Goal: Task Accomplishment & Management: Manage account settings

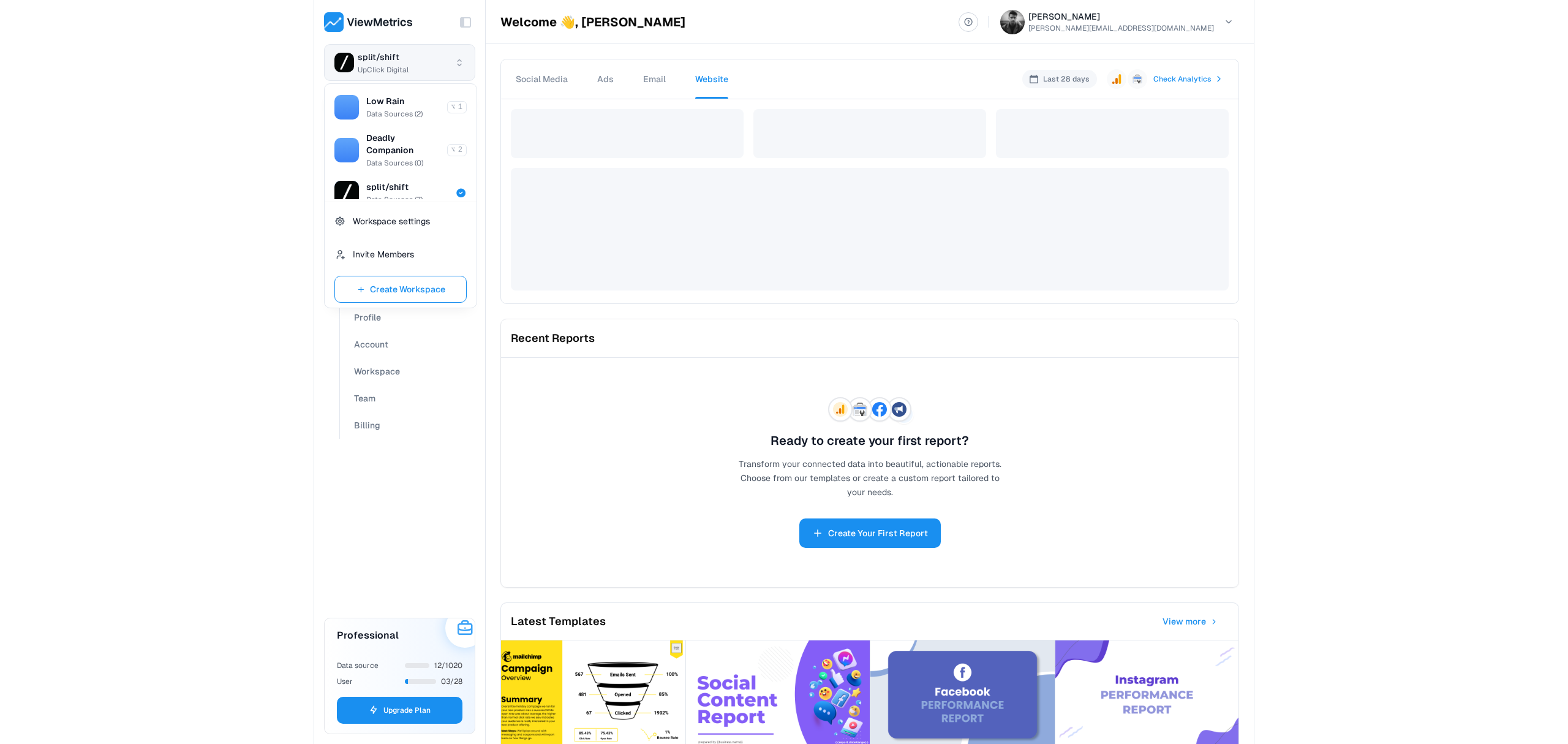
click at [350, 57] on html "Toggle Sidebar split/shift UpClick Digital Dashboard Connections Data Sources D…" at bounding box center [784, 372] width 1568 height 744
click at [411, 59] on html "Toggle Sidebar split/shift UpClick Digital Dashboard Connections Data Sources D…" at bounding box center [784, 372] width 1568 height 744
click at [390, 285] on span "Create Workspace" at bounding box center [408, 290] width 76 height 15
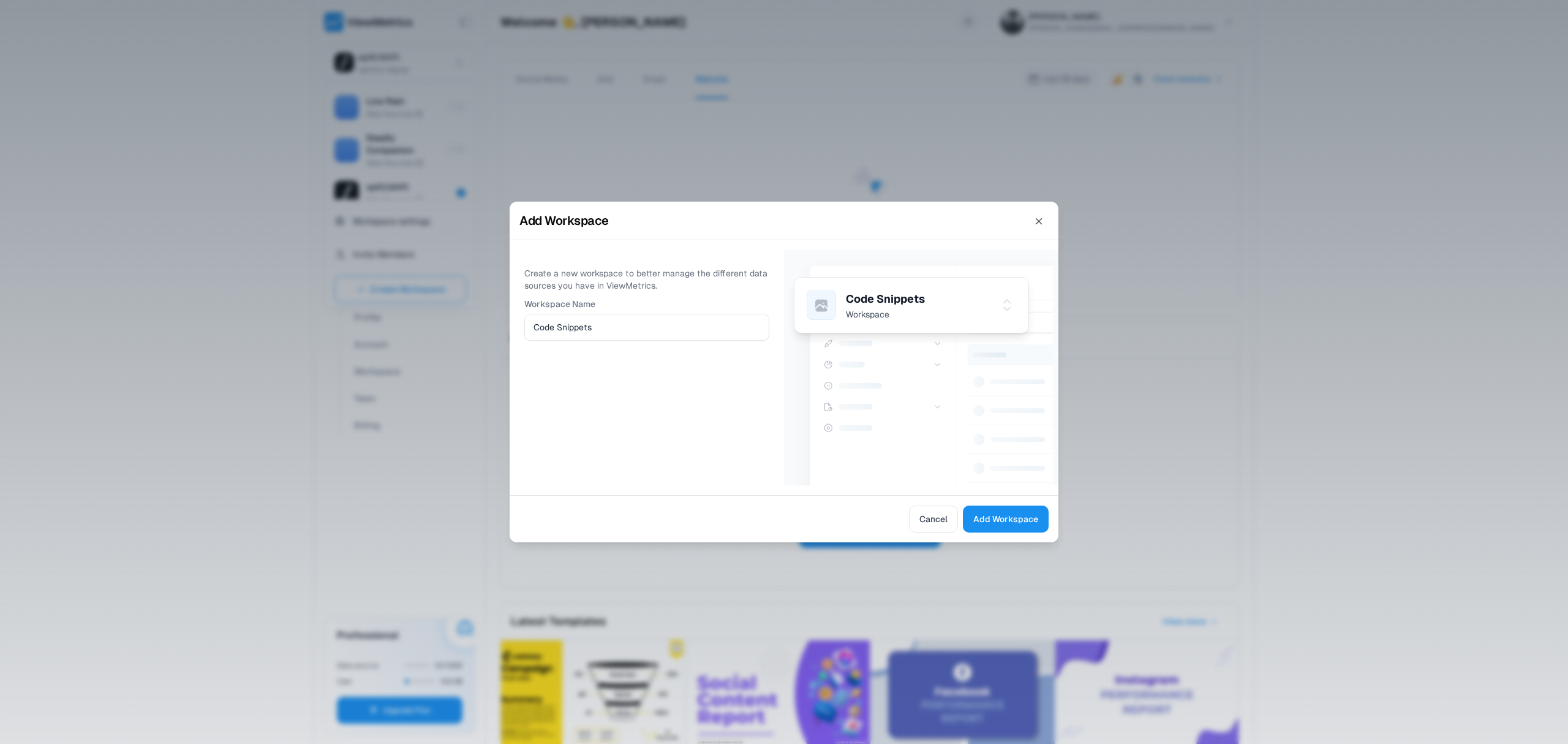
type input "Code Snippets"
click at [1032, 535] on div "Cancel Add Workspace" at bounding box center [784, 518] width 549 height 47
click at [1030, 523] on span "Add Workspace" at bounding box center [1006, 519] width 65 height 15
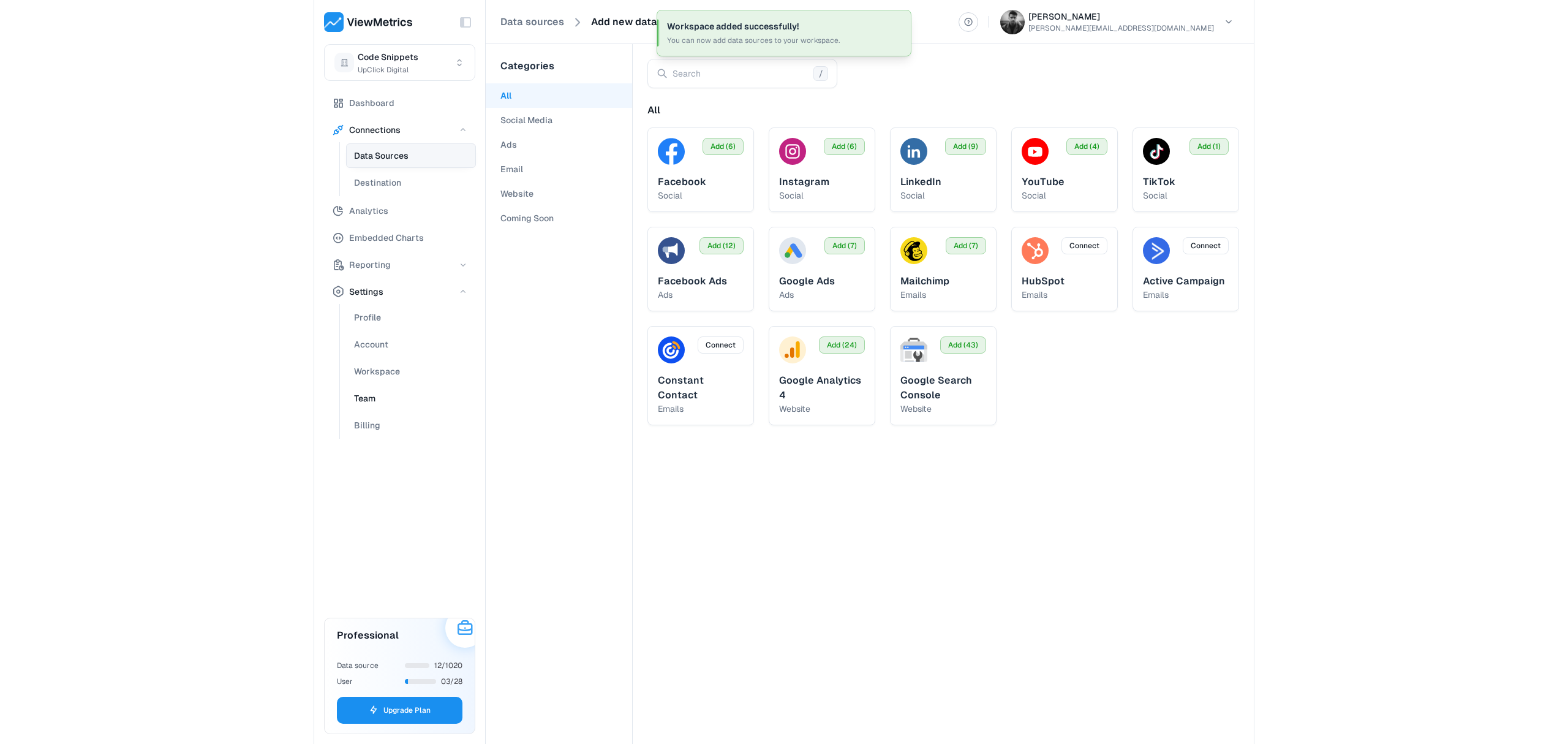
click at [378, 394] on button "Team" at bounding box center [411, 398] width 130 height 24
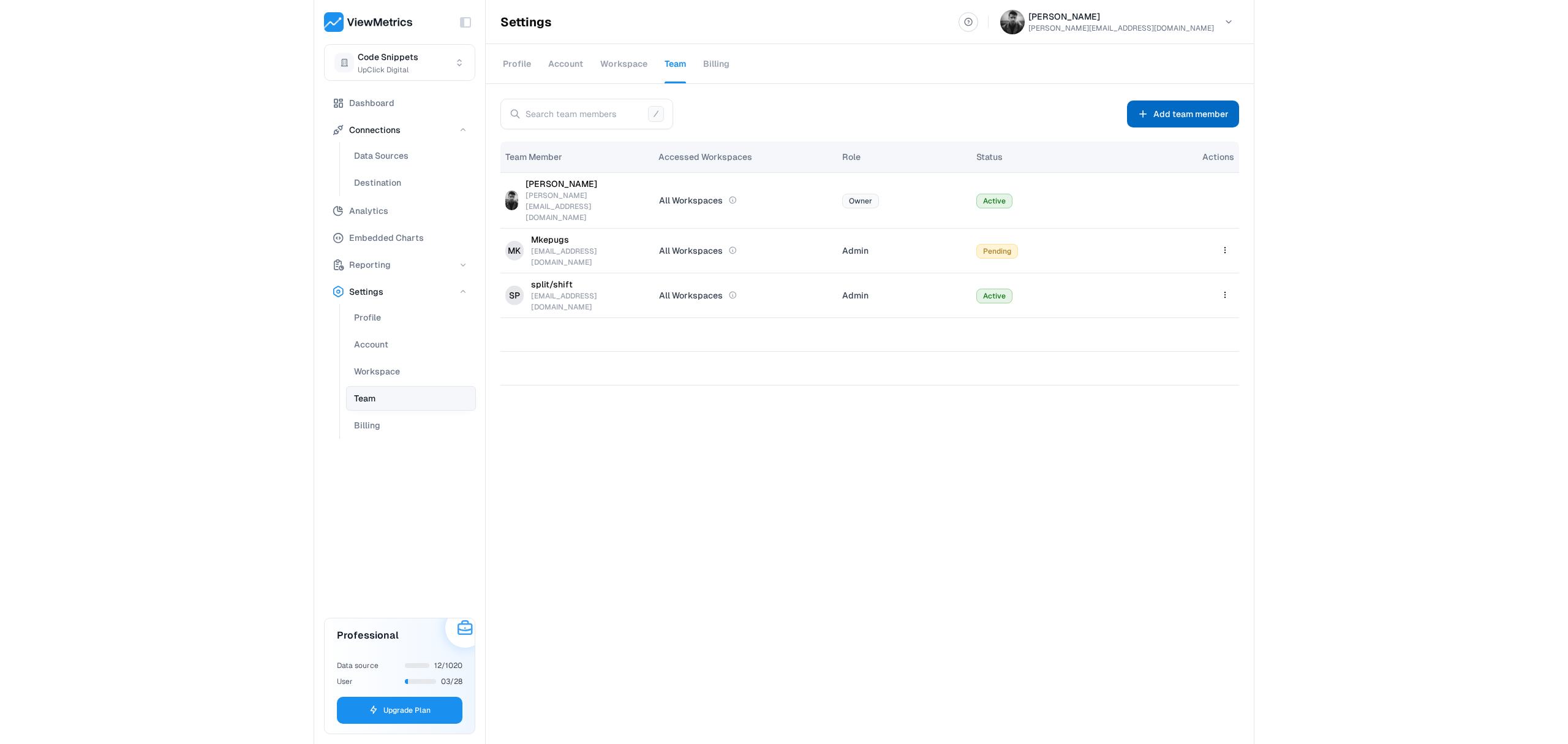
click at [1156, 124] on button "Add team member" at bounding box center [1183, 114] width 112 height 27
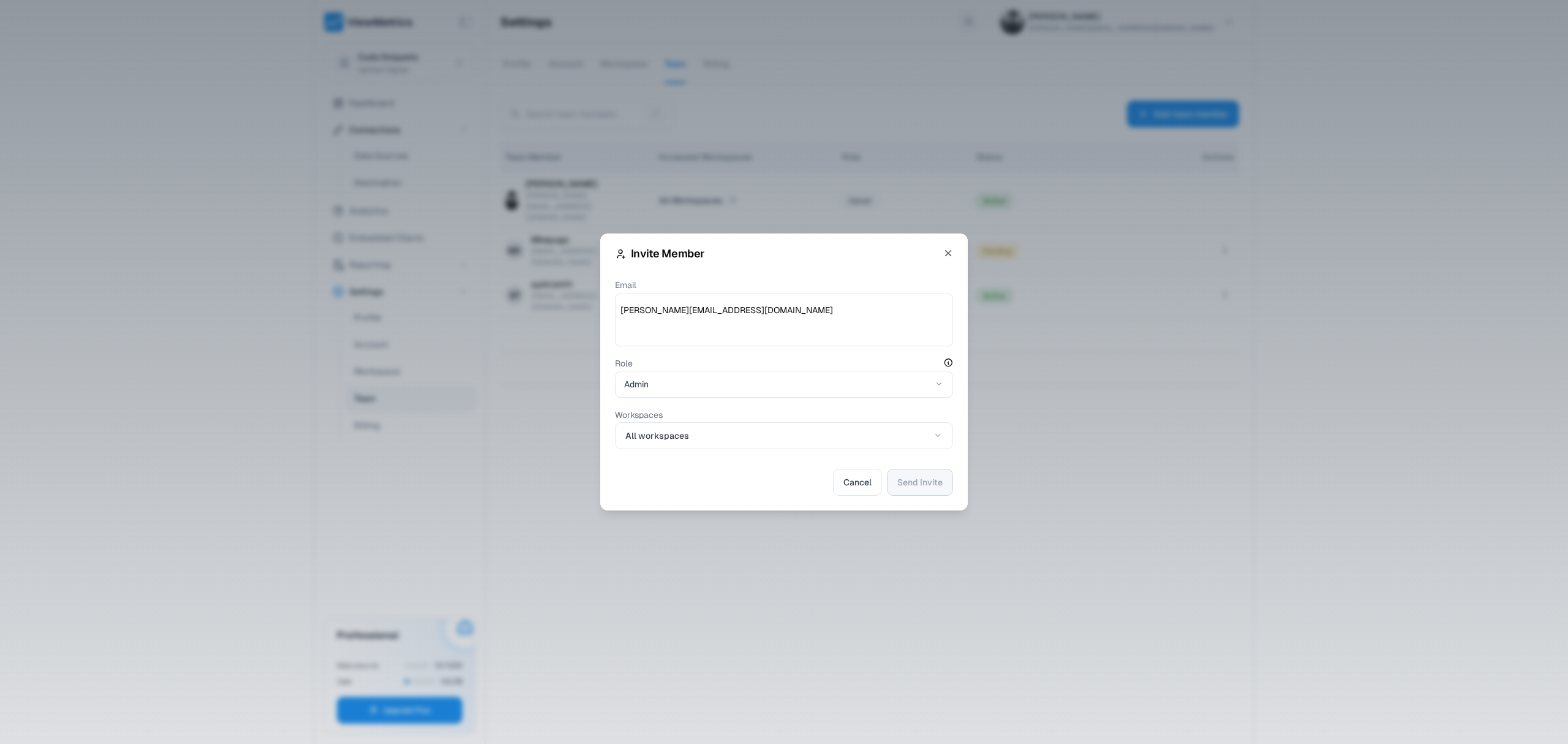
type textarea "[PERSON_NAME][EMAIL_ADDRESS][DOMAIN_NAME]"
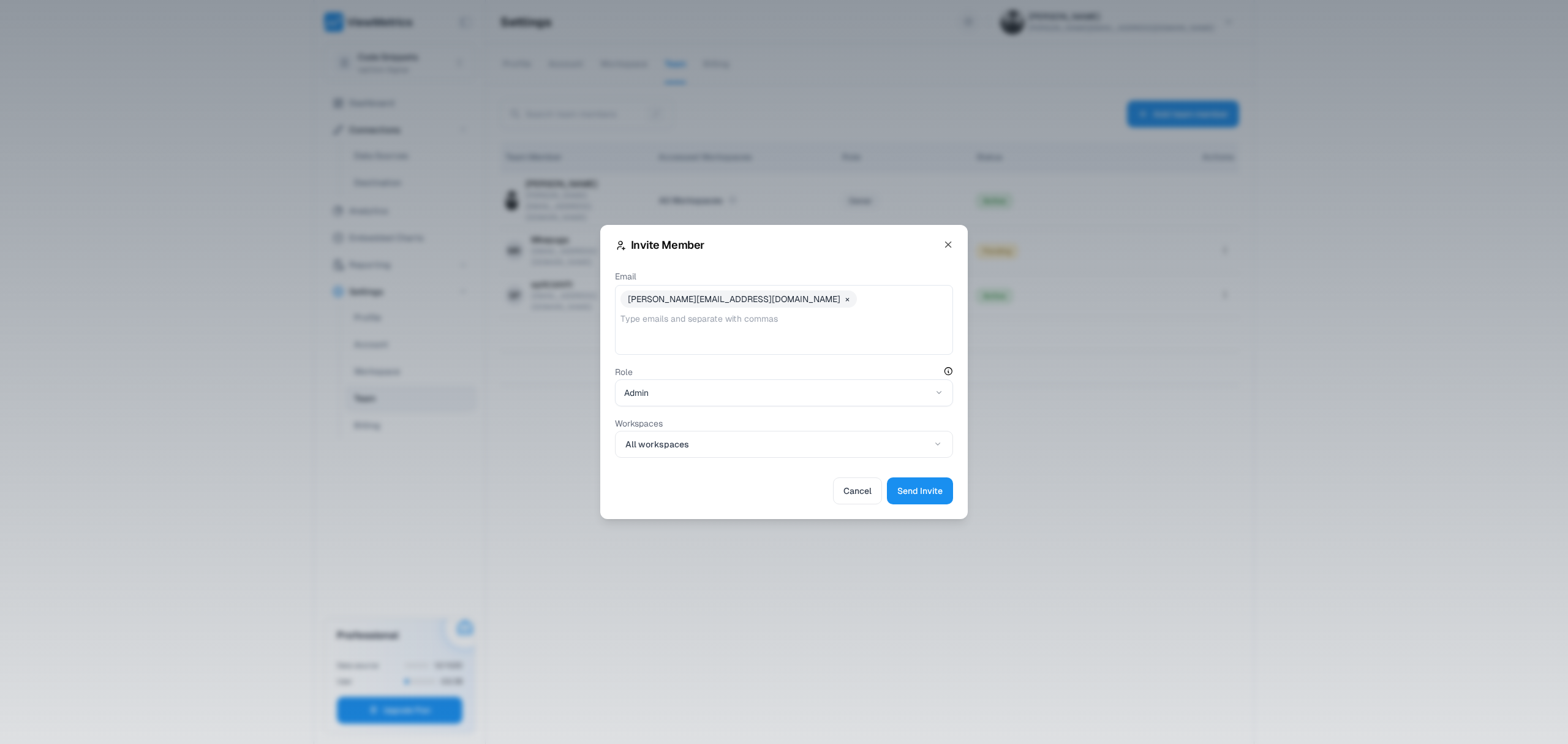
click at [846, 425] on div "Workspaces All workspaces" at bounding box center [784, 437] width 338 height 42
click at [841, 434] on button "All workspaces" at bounding box center [784, 444] width 338 height 27
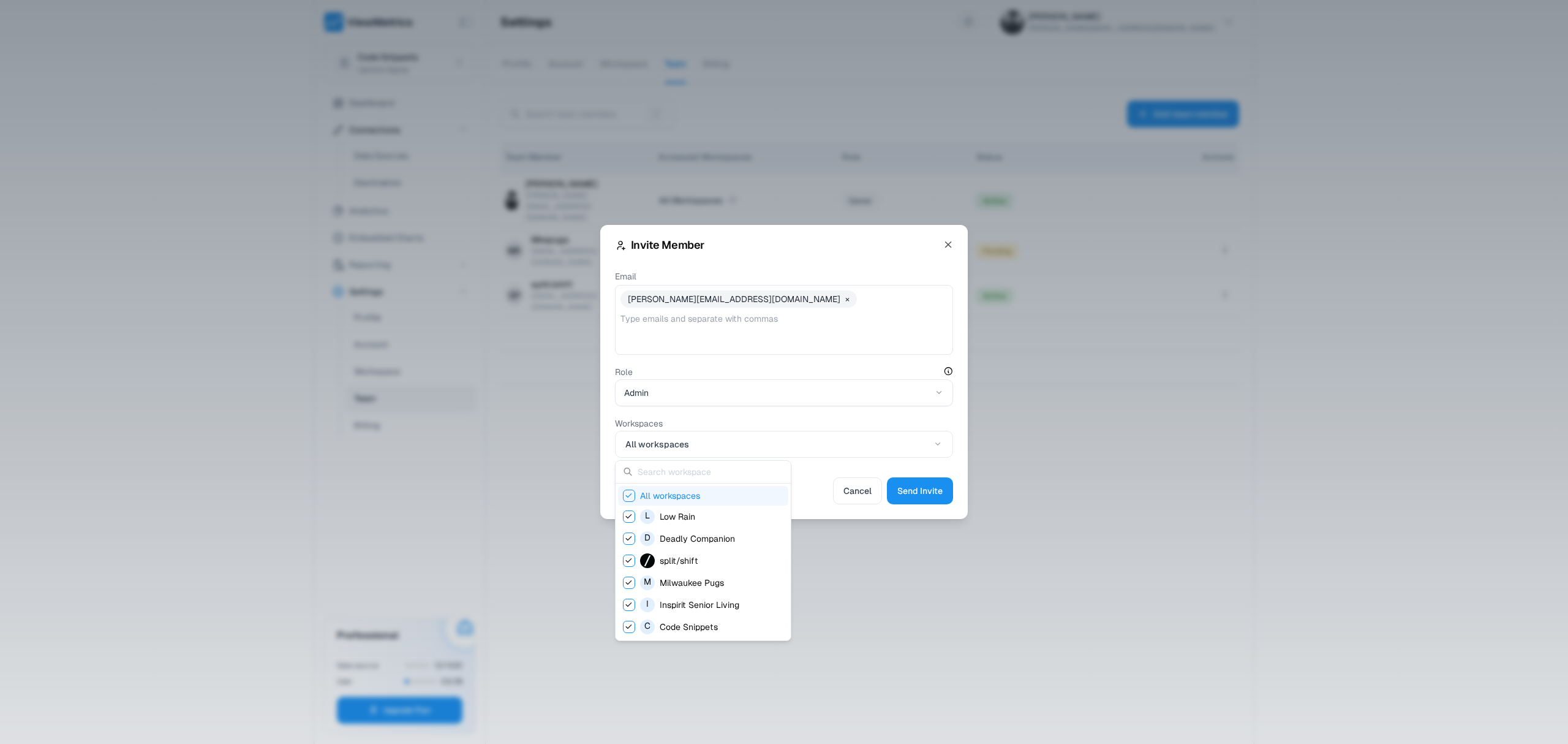
click at [687, 493] on span "All workspaces" at bounding box center [670, 495] width 60 height 12
click at [677, 622] on span "Code Snippets" at bounding box center [689, 627] width 58 height 12
click at [830, 505] on div at bounding box center [784, 372] width 1568 height 744
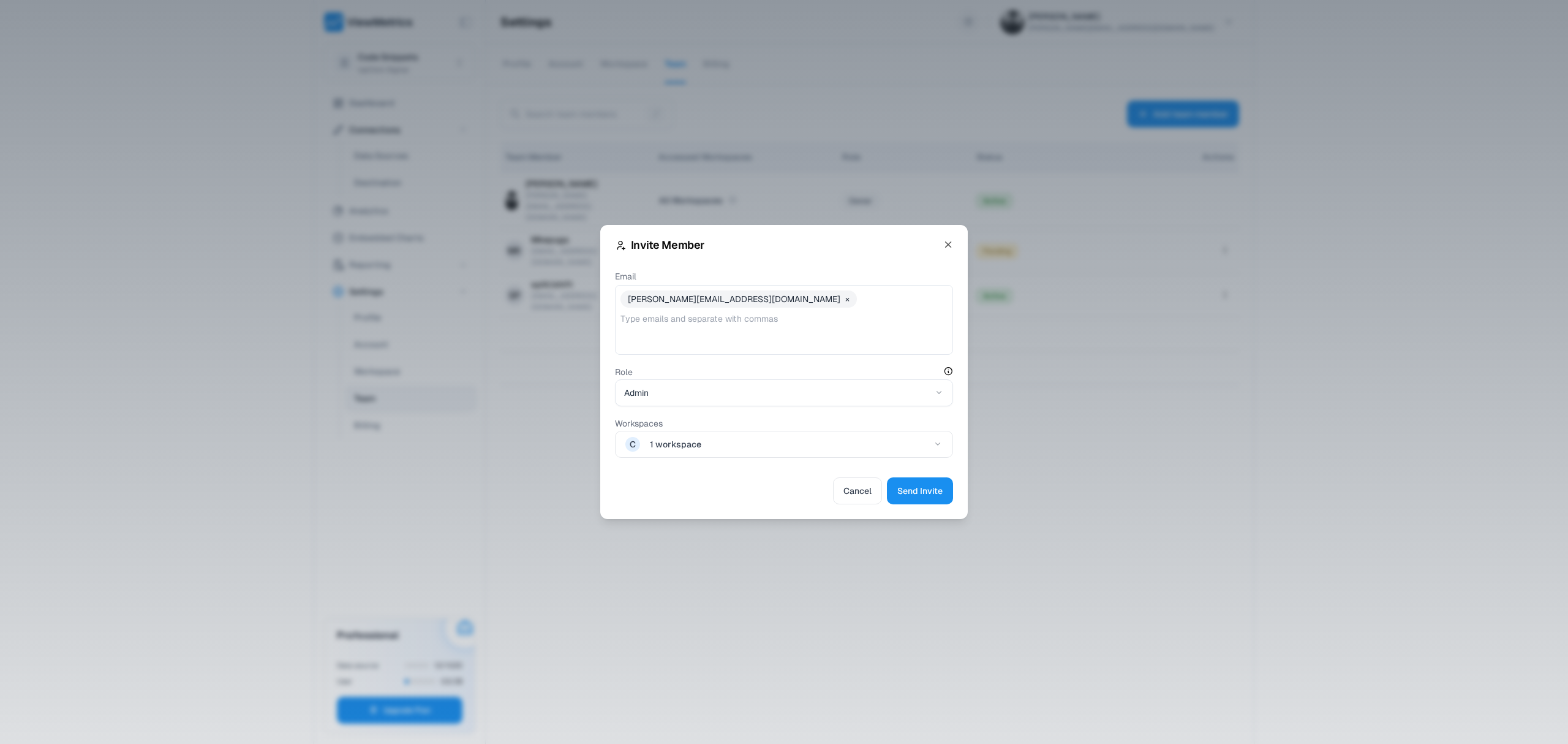
click at [946, 507] on div "Invite Member Email [PERSON_NAME][EMAIL_ADDRESS][DOMAIN_NAME] × Role Admin Work…" at bounding box center [784, 371] width 368 height 294
click at [944, 498] on button "Send Invite" at bounding box center [920, 490] width 66 height 27
